Goal: Task Accomplishment & Management: Manage account settings

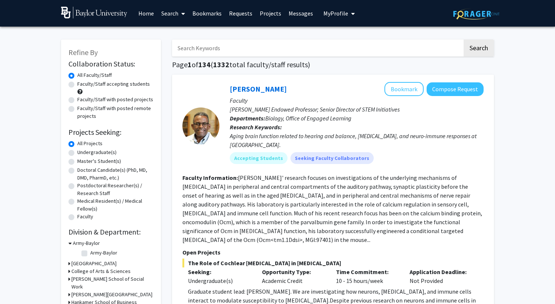
click at [324, 13] on span "My Profile" at bounding box center [335, 13] width 25 height 7
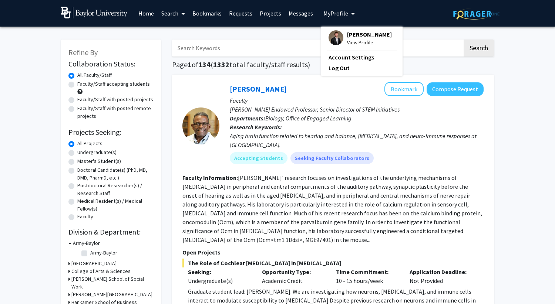
click at [355, 37] on span "[PERSON_NAME]" at bounding box center [369, 34] width 45 height 8
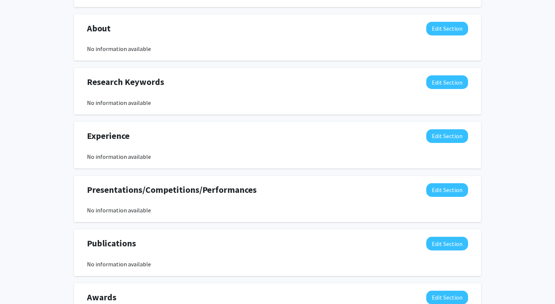
scroll to position [318, 0]
click at [436, 136] on button "Edit Section" at bounding box center [447, 136] width 42 height 14
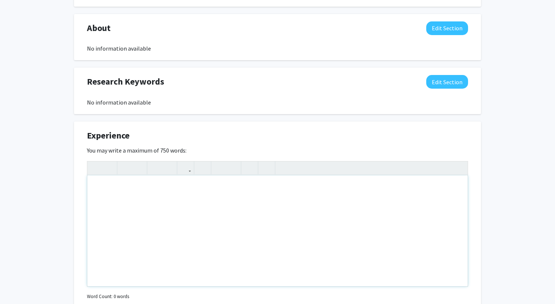
click at [259, 189] on div "Note to users with screen readers: Please deactivate our accessibility plugin f…" at bounding box center [277, 231] width 380 height 111
click at [500, 118] on div "[PERSON_NAME] Edit Section See Public View help Degree Level: Undergraduate Stu…" at bounding box center [277, 112] width 555 height 806
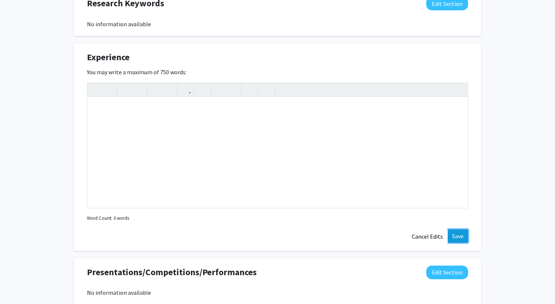
click at [456, 232] on button "Save" at bounding box center [457, 236] width 20 height 13
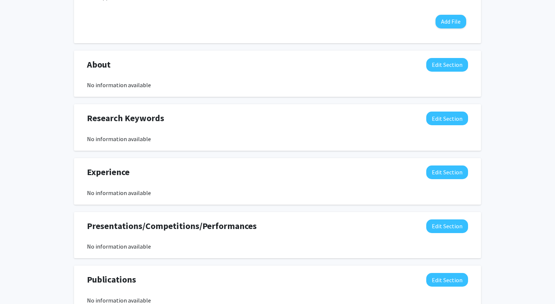
scroll to position [0, 0]
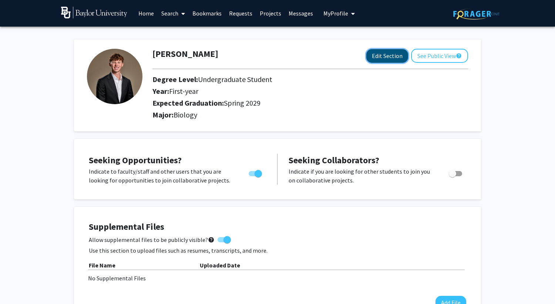
click at [375, 60] on button "Edit Section" at bounding box center [387, 56] width 42 height 14
select select "first-year"
select select "45: spring_2029"
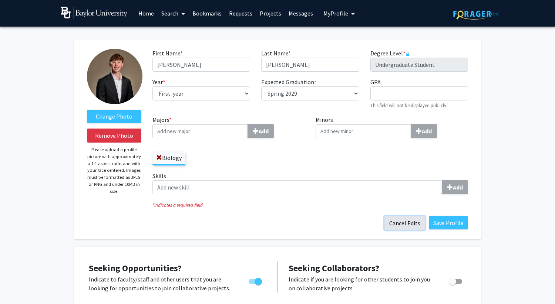
click at [411, 226] on button "Cancel Edits" at bounding box center [404, 223] width 41 height 14
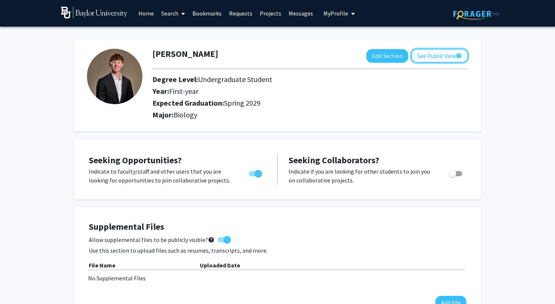
click at [445, 54] on button "See Public View help" at bounding box center [439, 56] width 57 height 14
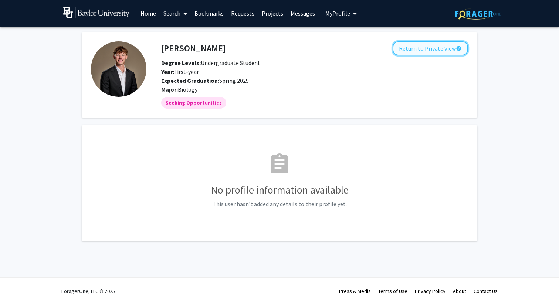
click at [408, 52] on button "Return to Private View help" at bounding box center [430, 48] width 75 height 14
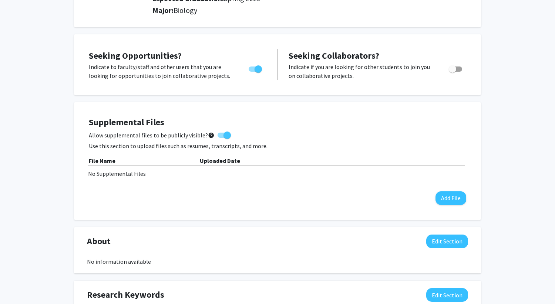
scroll to position [107, 0]
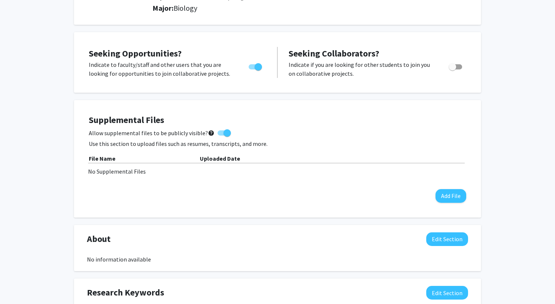
click at [124, 170] on div "No Supplemental Files" at bounding box center [277, 171] width 379 height 9
click at [130, 158] on div "File Name" at bounding box center [144, 158] width 111 height 9
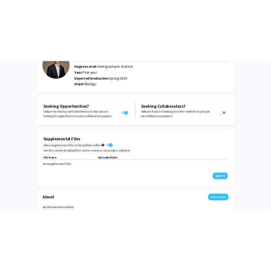
scroll to position [70, 0]
